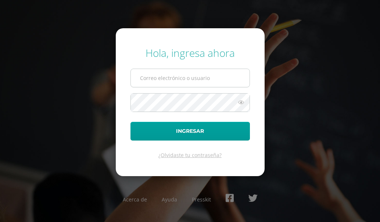
click at [183, 101] on form "Hola, ingresa ahora Ingresar ¿Olvidaste tu contraseña?" at bounding box center [190, 102] width 149 height 148
type input "339@laestrella.edu.gt"
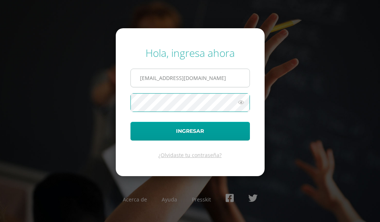
click at [130, 122] on button "Ingresar" at bounding box center [189, 131] width 119 height 19
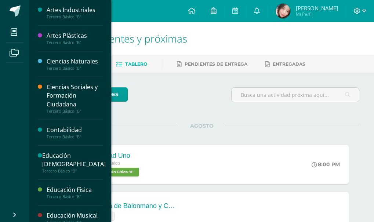
scroll to position [194, 0]
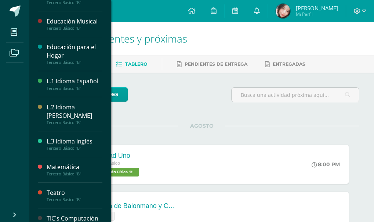
click at [64, 172] on div "Tercero Básico "B"" at bounding box center [75, 174] width 56 height 5
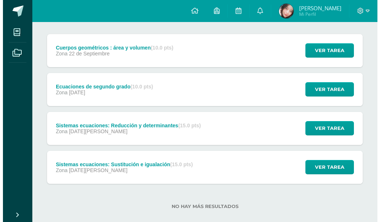
scroll to position [99, 0]
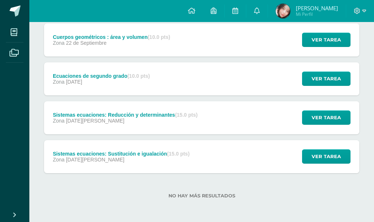
click at [138, 171] on div "Sistemas ecuaciones: Sustitución e igualación (15.0 pts) Zona [DATE][PERSON_NAM…" at bounding box center [121, 156] width 154 height 33
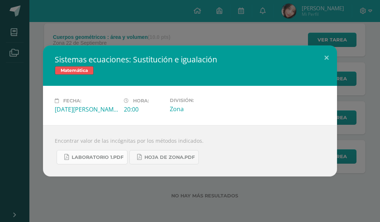
click at [116, 158] on span "Laboratorio 1.pdf" at bounding box center [98, 158] width 52 height 6
drag, startPoint x: 133, startPoint y: 57, endPoint x: 173, endPoint y: 60, distance: 39.8
click at [173, 60] on h2 "Sistemas ecuaciones: Sustitución e igualación" at bounding box center [190, 59] width 270 height 10
drag, startPoint x: 173, startPoint y: 60, endPoint x: 155, endPoint y: 62, distance: 17.7
click at [155, 62] on h2 "Sistemas ecuaciones: Sustitución e igualación" at bounding box center [190, 59] width 270 height 10
